Goal: Information Seeking & Learning: Learn about a topic

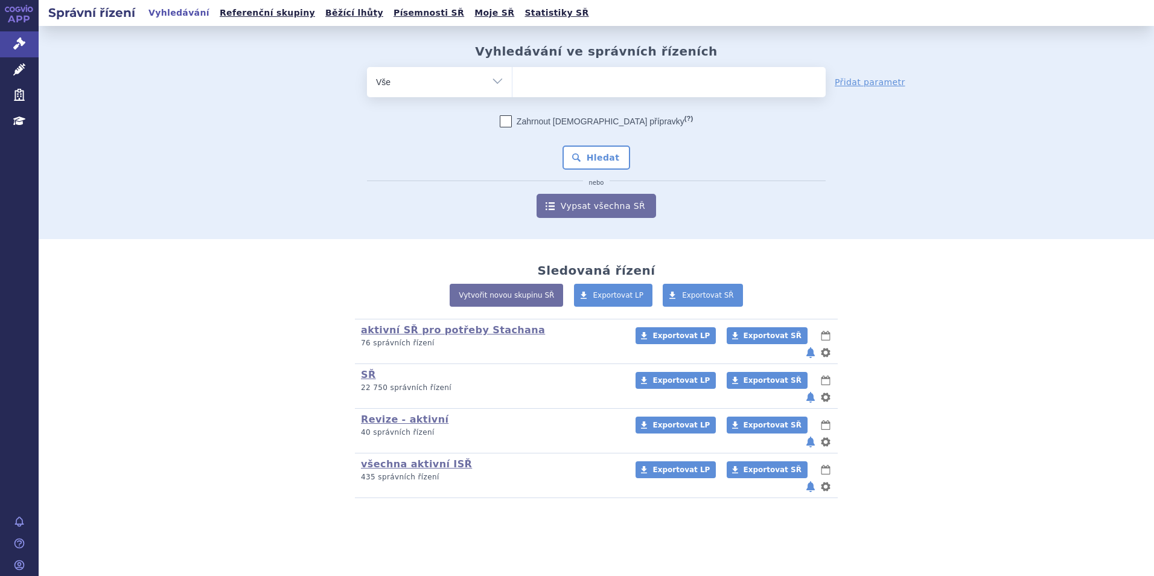
click at [534, 89] on ul at bounding box center [668, 79] width 313 height 25
click at [512, 89] on select at bounding box center [512, 81] width 1 height 30
type input "da"
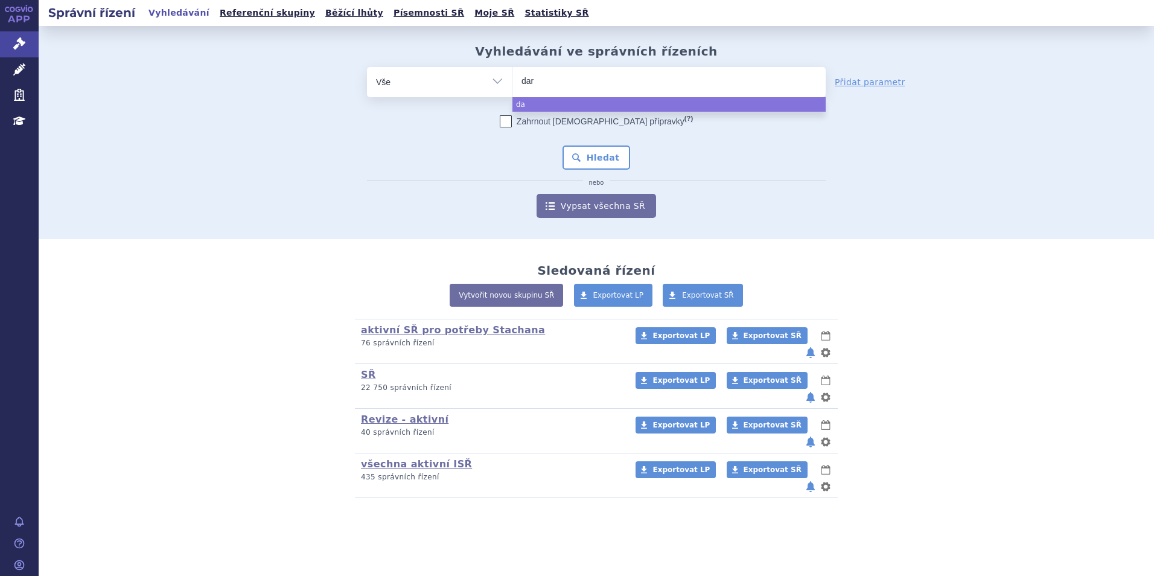
type input "darz"
type input "darzal"
type input "[MEDICAL_DATA]"
select select "[MEDICAL_DATA]"
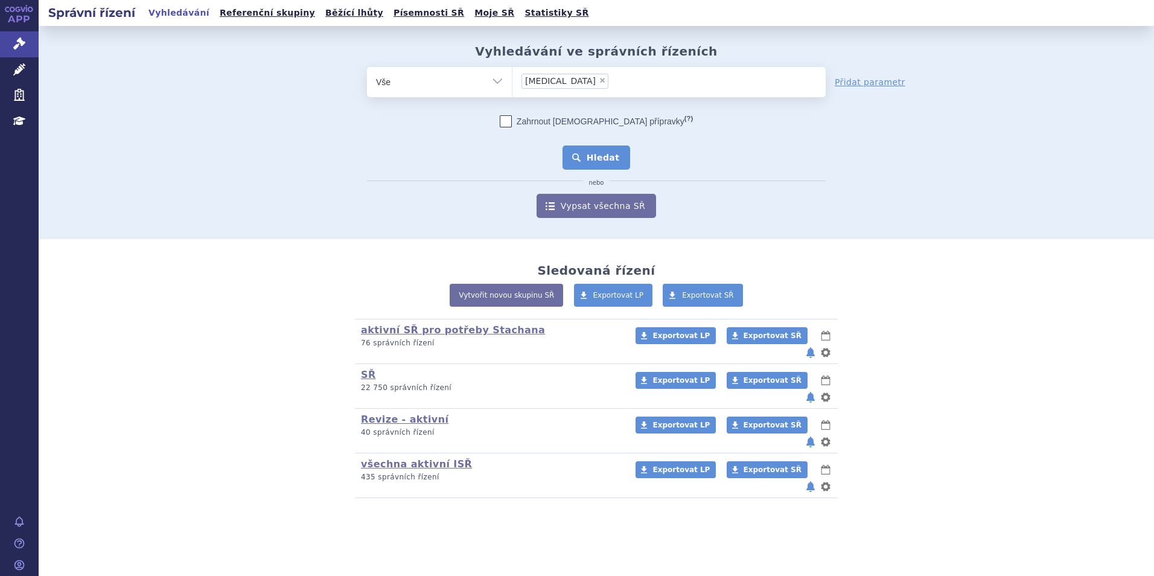
click at [607, 155] on button "Hledat" at bounding box center [597, 157] width 68 height 24
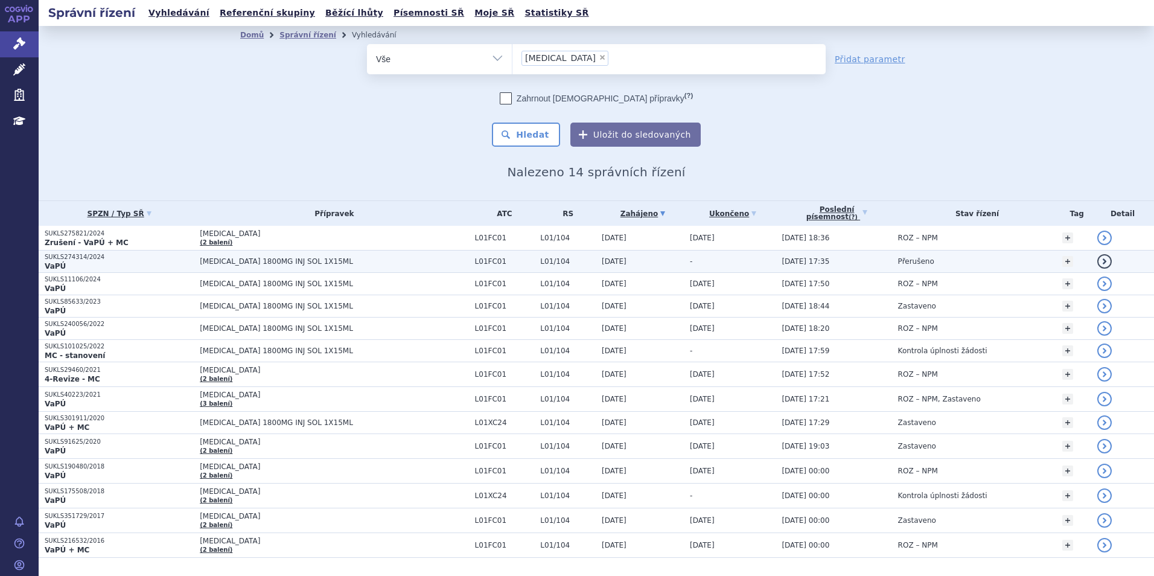
click at [280, 263] on span "[MEDICAL_DATA] 1800MG INJ SOL 1X15ML" at bounding box center [334, 261] width 269 height 8
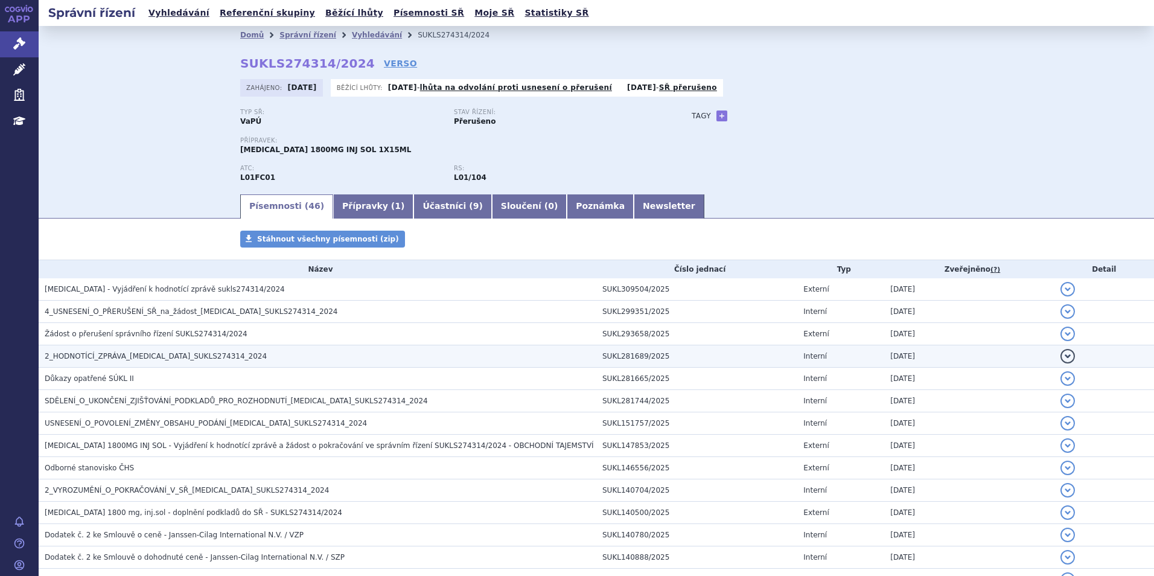
click at [237, 350] on h3 "2_HODNOTÍCÍ_ZPRÁVA_DARZALEX_SUKLS274314_2024" at bounding box center [321, 356] width 552 height 12
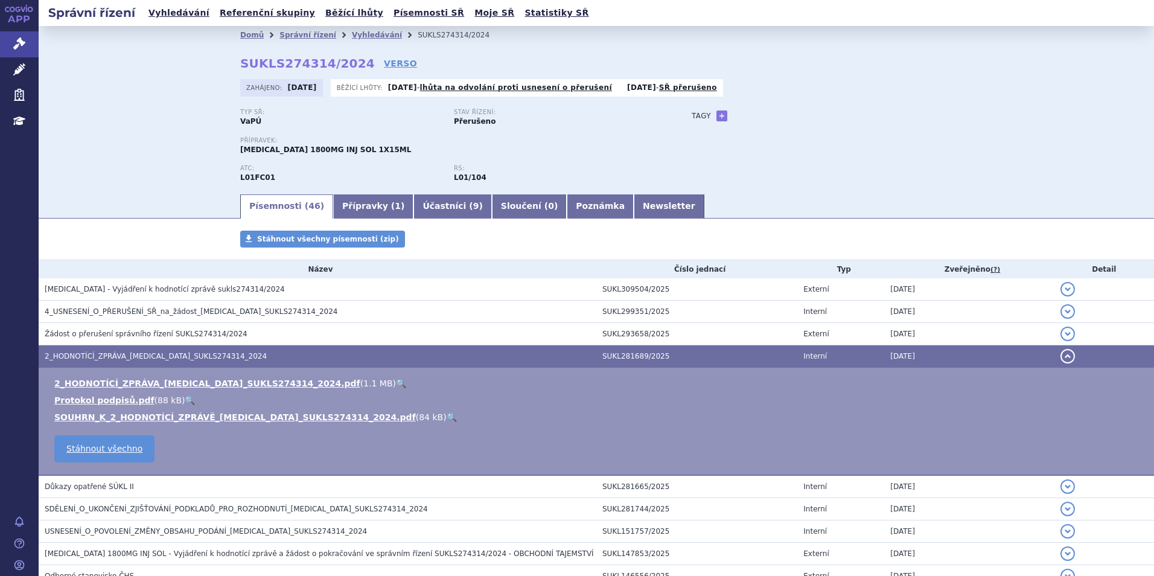
click at [396, 383] on link "🔍" at bounding box center [401, 383] width 10 height 10
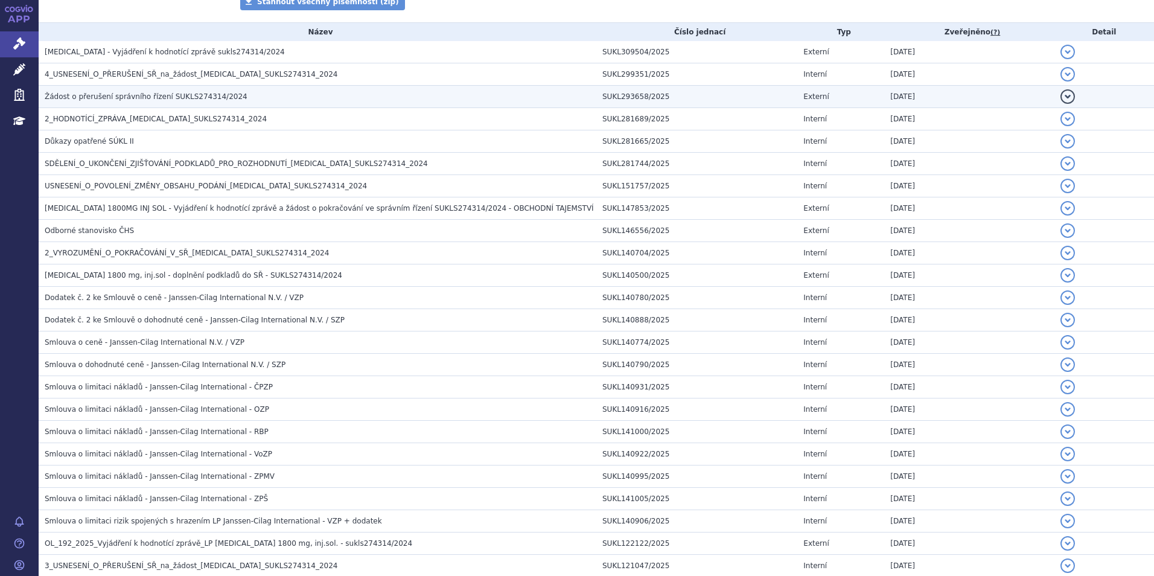
scroll to position [241, 0]
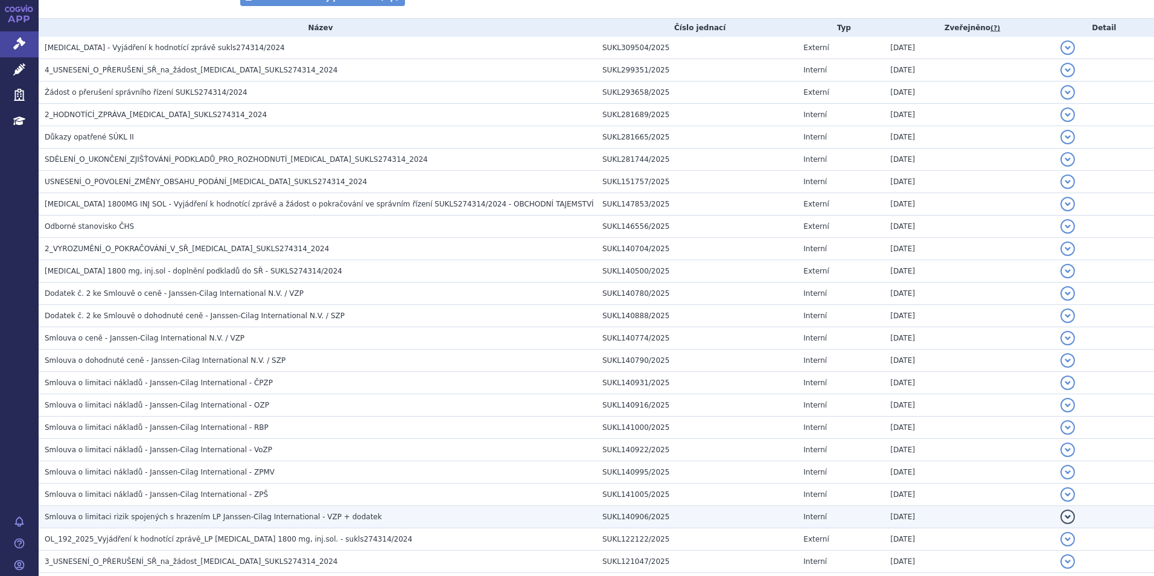
click at [211, 515] on span "Smlouva o limitaci rizik spojených s hrazením LP Janssen-Cilag International - …" at bounding box center [213, 516] width 337 height 8
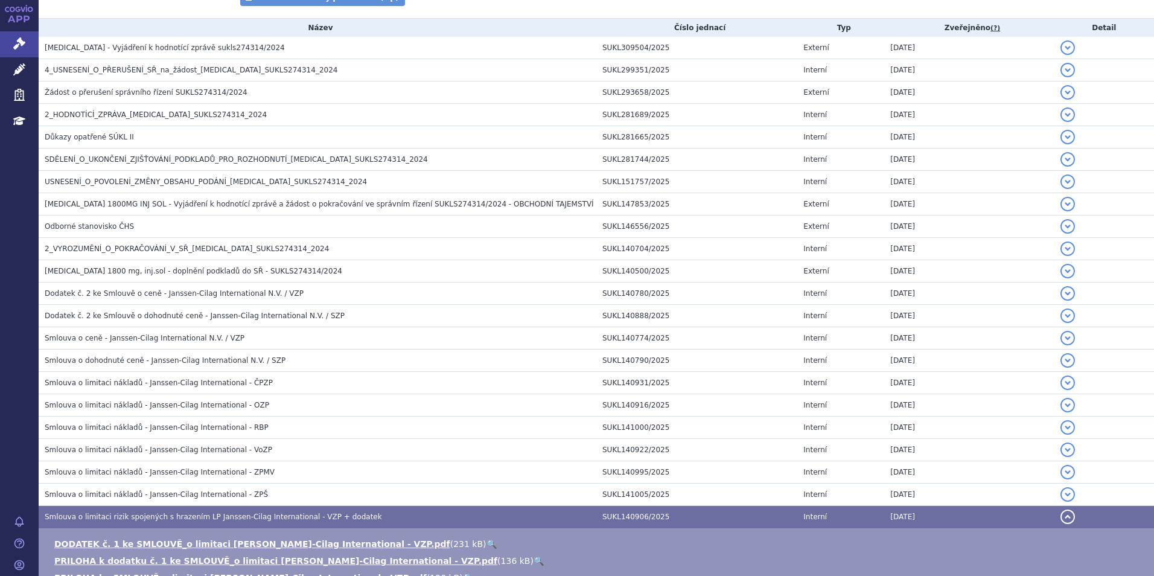
scroll to position [302, 0]
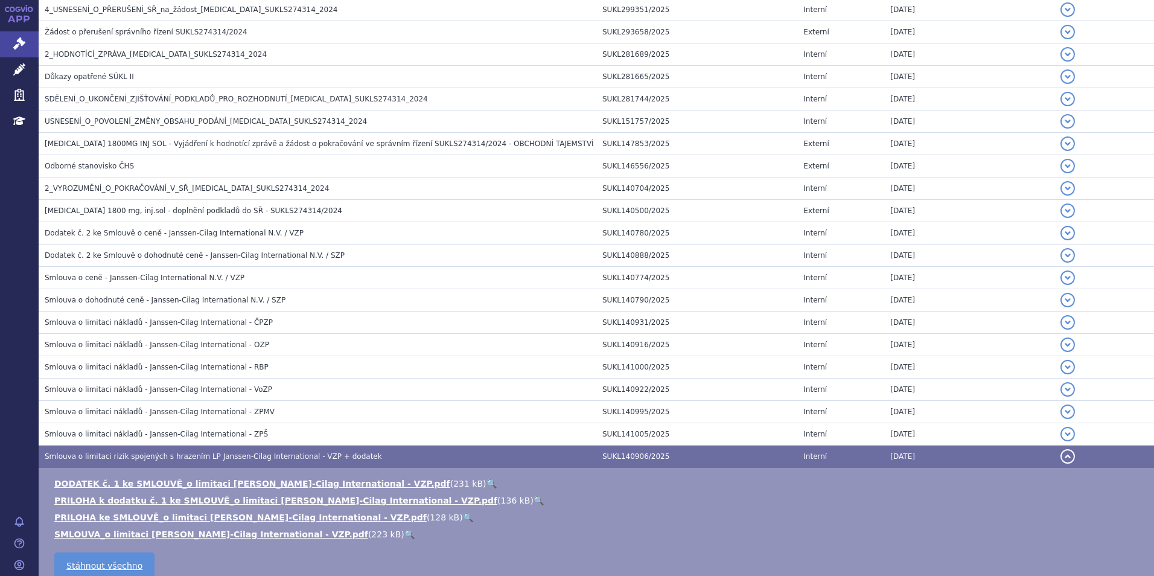
click at [487, 479] on link "🔍" at bounding box center [492, 484] width 10 height 10
click at [404, 533] on link "🔍" at bounding box center [409, 534] width 10 height 10
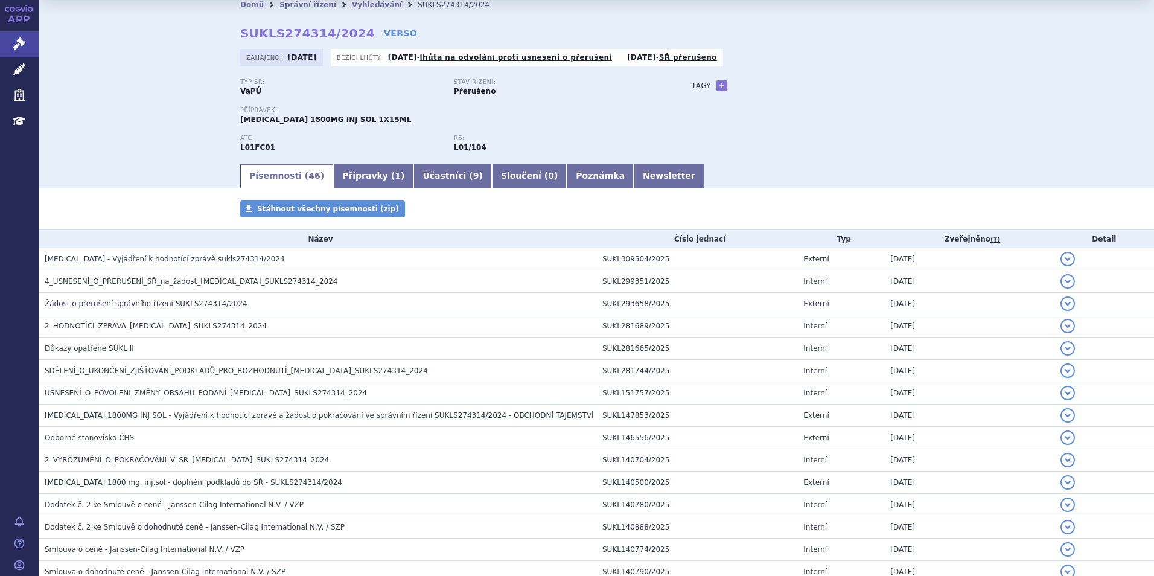
scroll to position [60, 0]
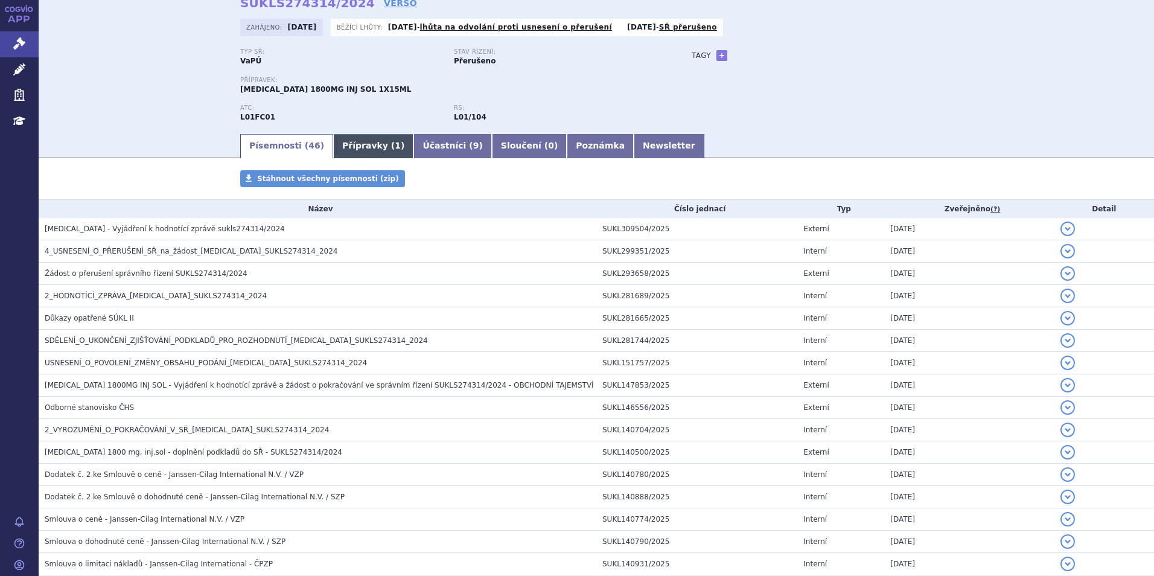
click at [360, 147] on link "Přípravky ( 1 )" at bounding box center [373, 146] width 80 height 24
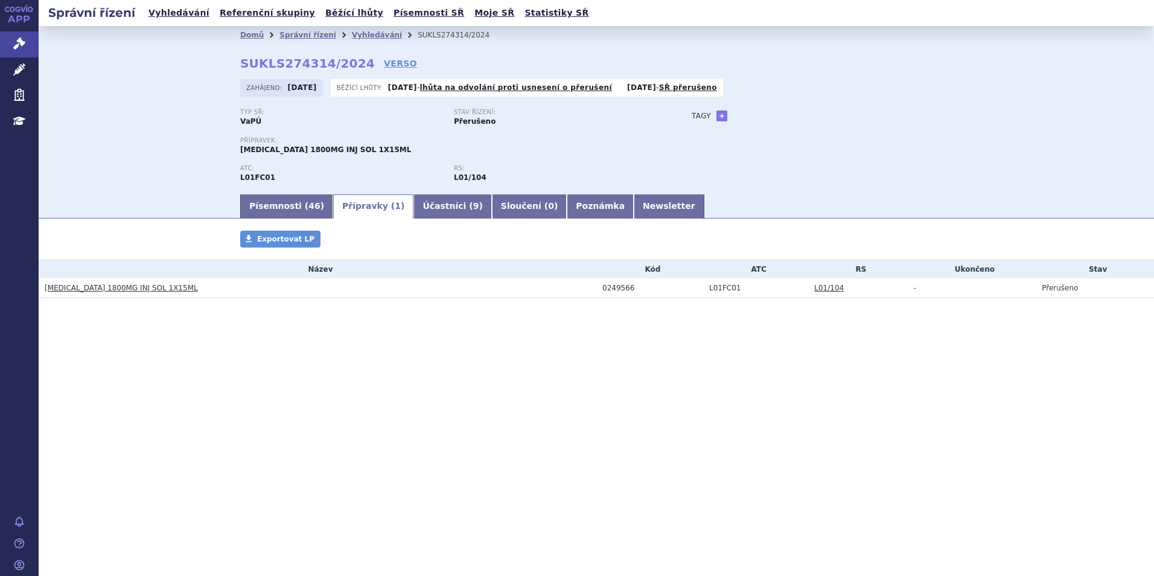
click at [136, 287] on link "[MEDICAL_DATA] 1800MG INJ SOL 1X15ML" at bounding box center [121, 288] width 153 height 8
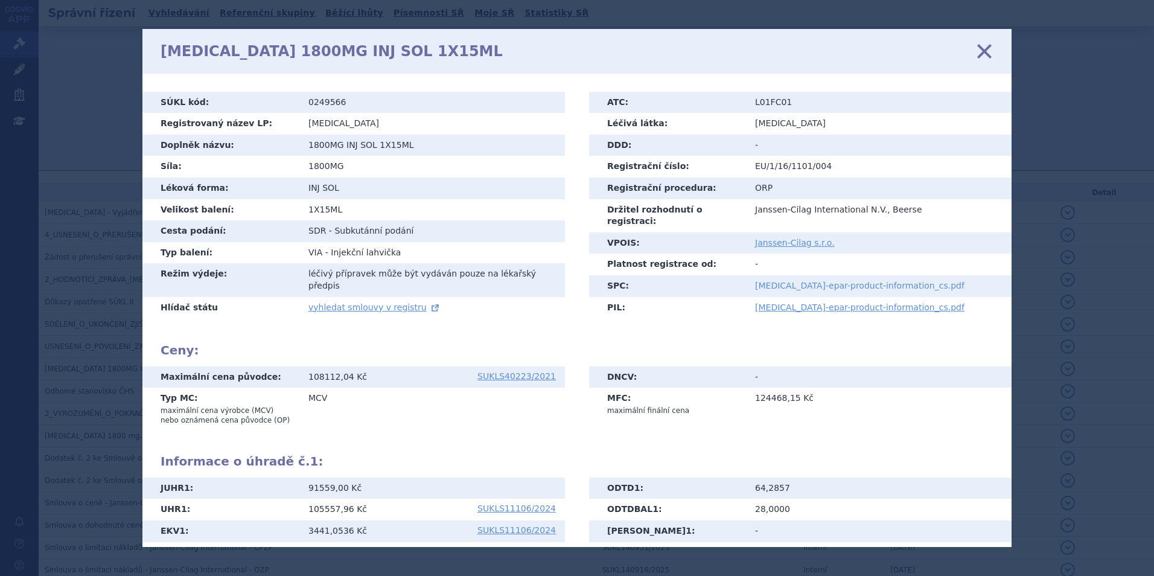
click at [774, 281] on link "darzalex-epar-product-information_cs.pdf" at bounding box center [859, 286] width 209 height 10
